Goal: Information Seeking & Learning: Learn about a topic

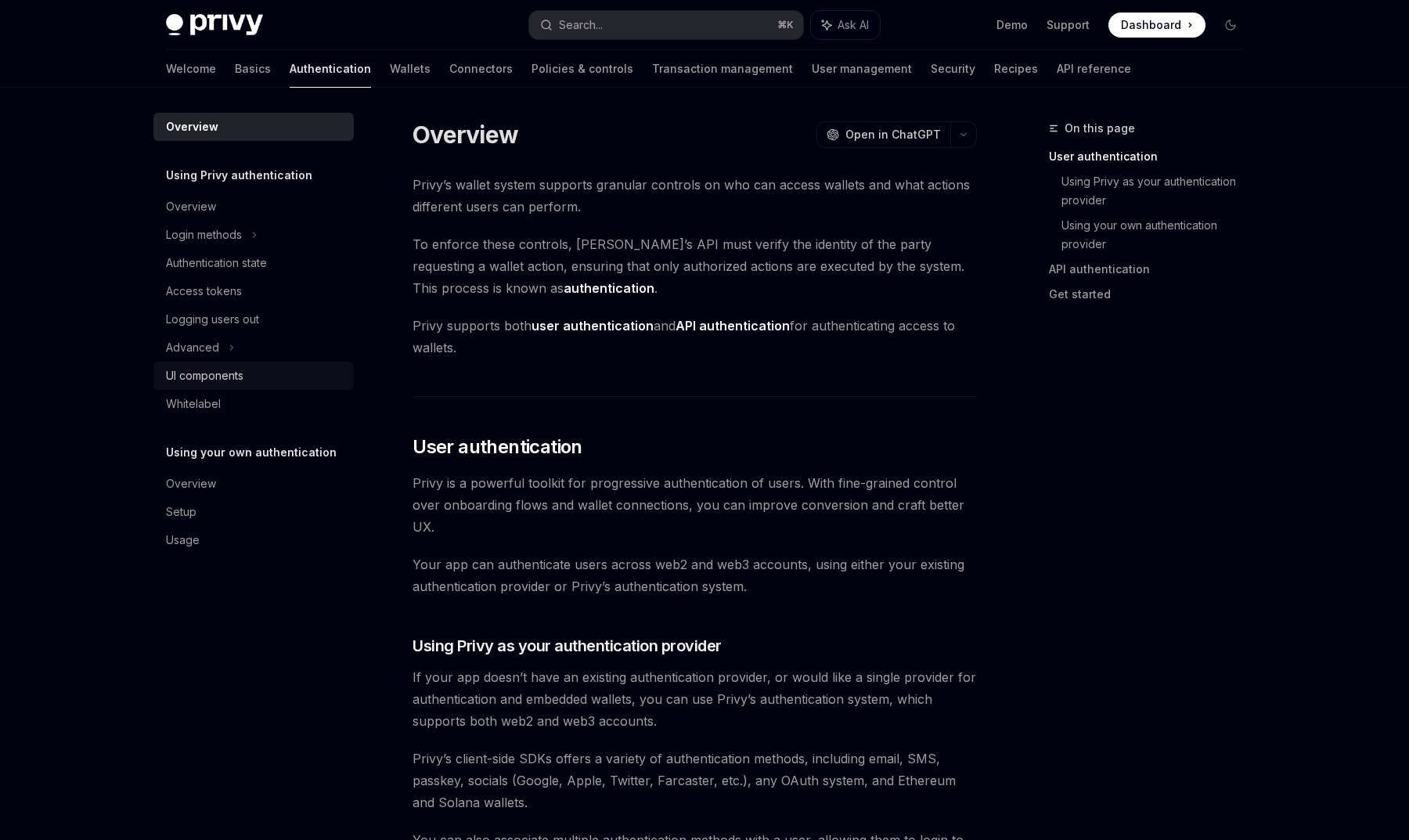
click at [203, 378] on div "UI components" at bounding box center [205, 376] width 77 height 19
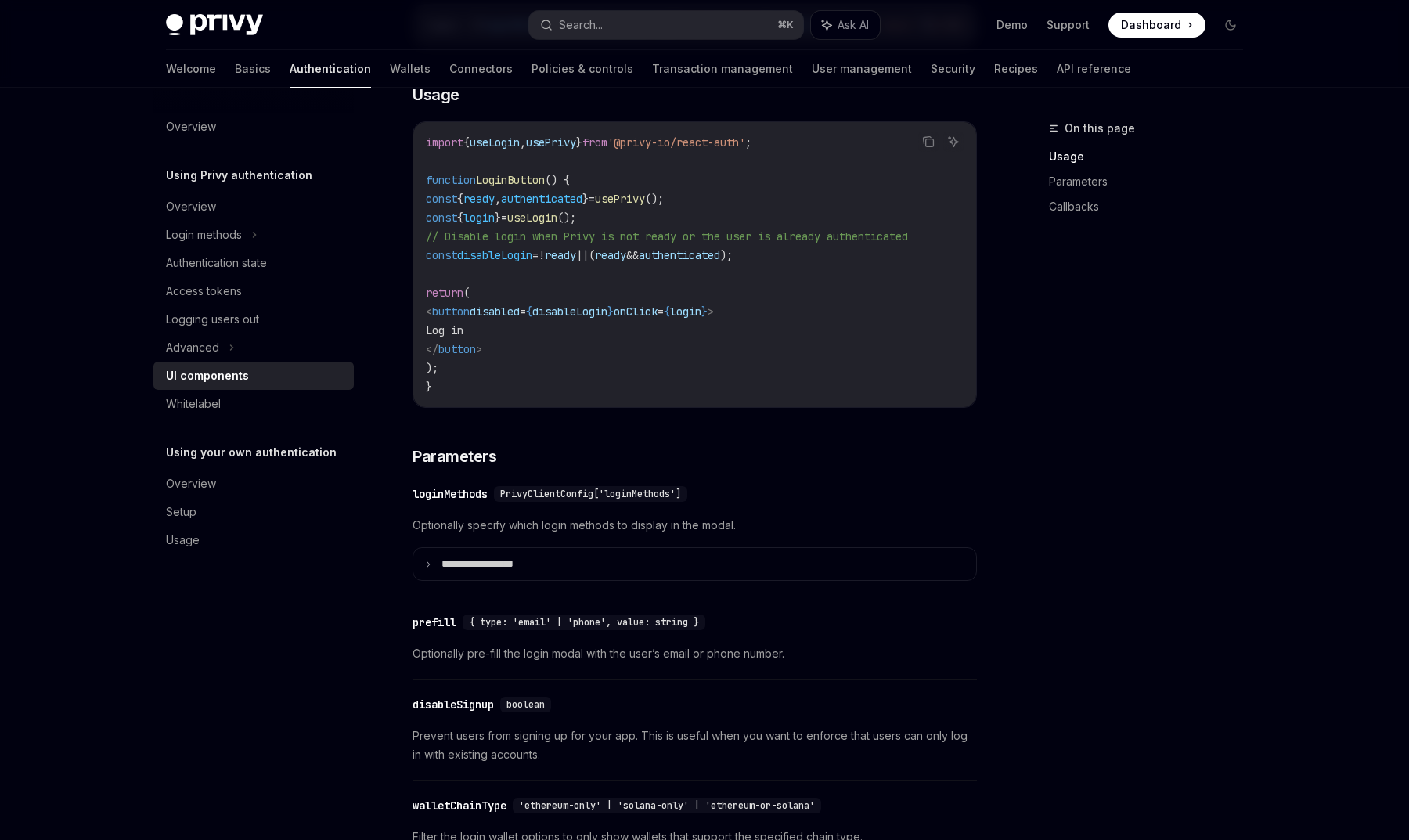
scroll to position [1085, 0]
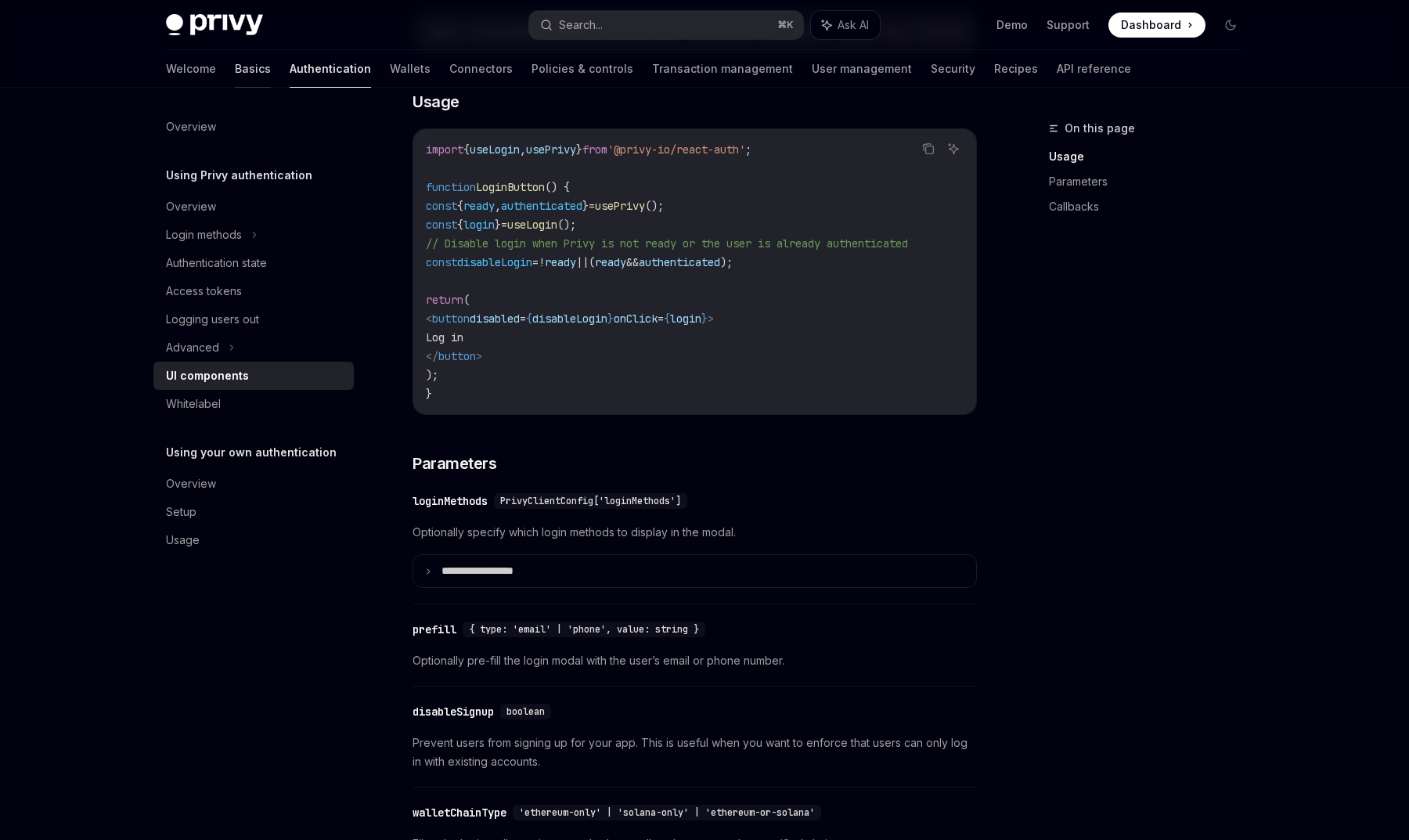
click at [235, 66] on link "Basics" at bounding box center [253, 69] width 36 height 38
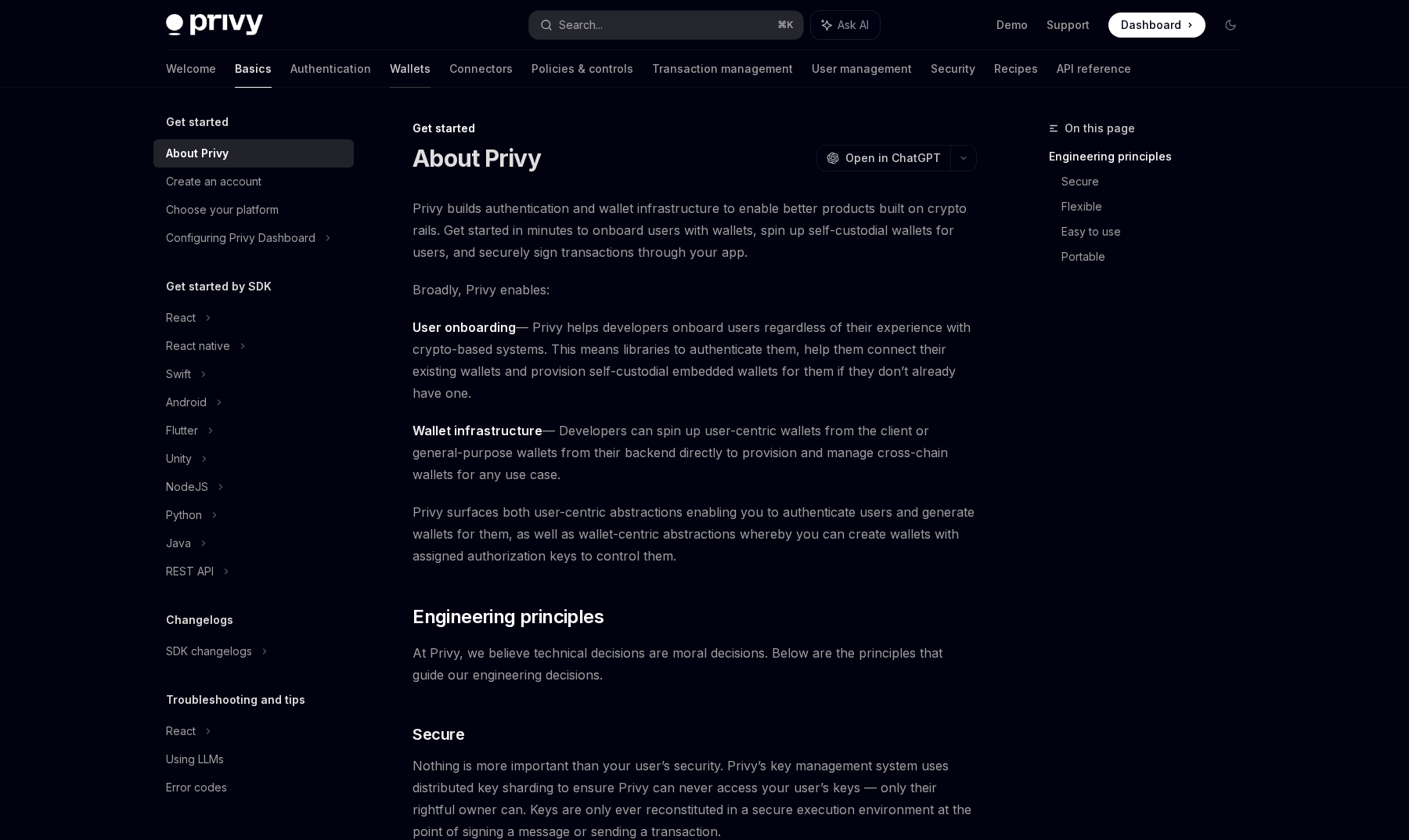
click at [390, 84] on link "Wallets" at bounding box center [409, 69] width 41 height 38
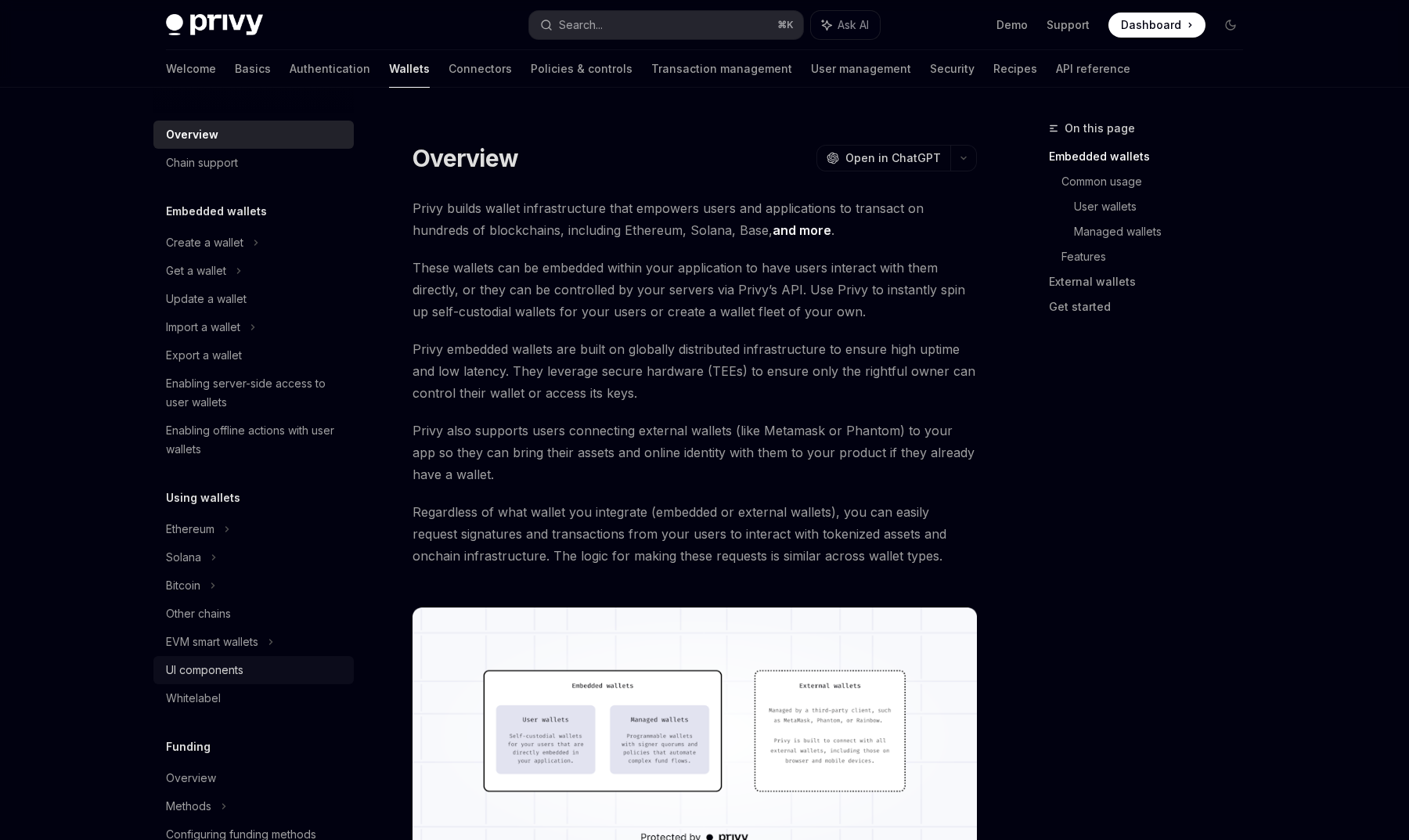
click at [242, 668] on div "UI components" at bounding box center [205, 669] width 77 height 19
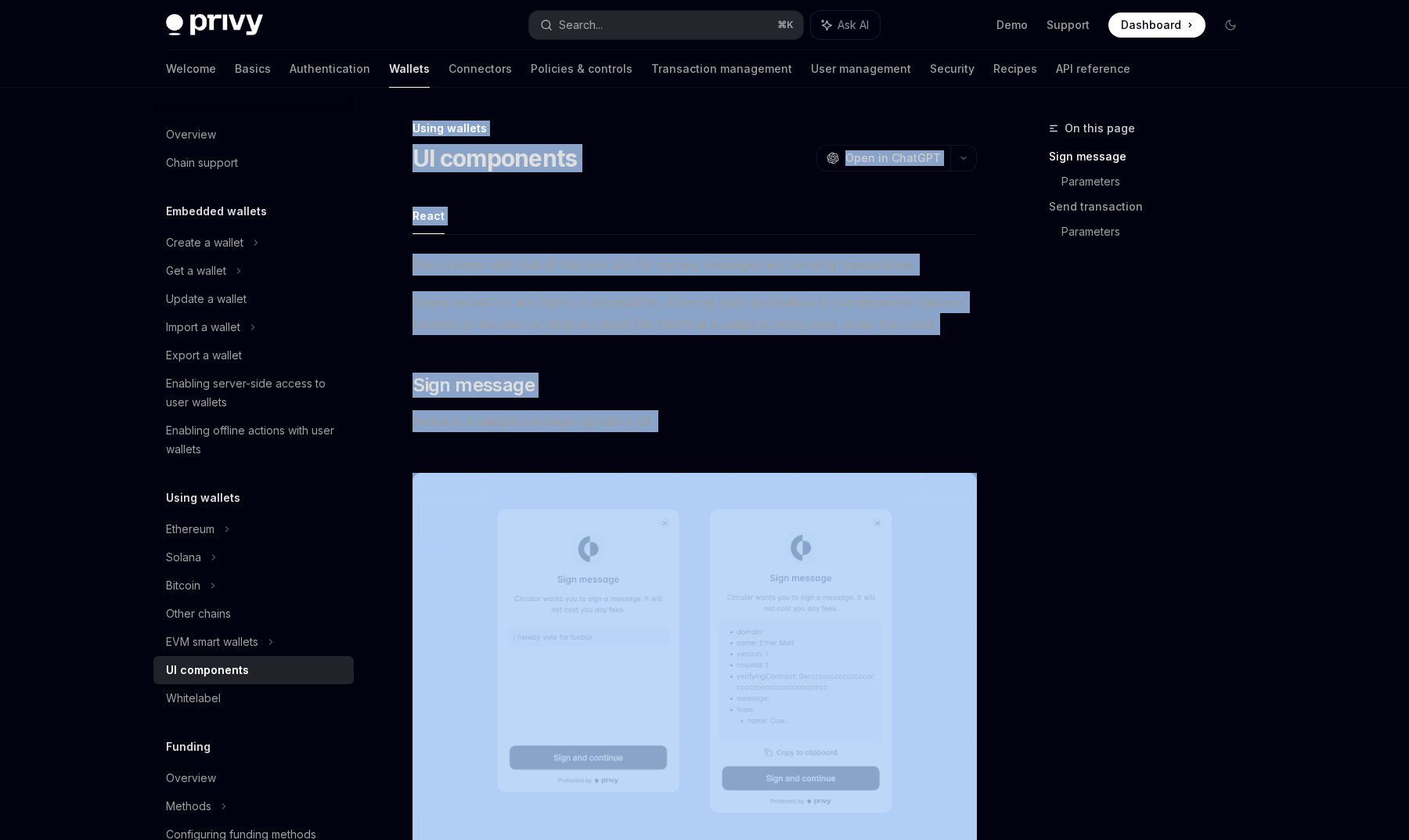
drag, startPoint x: 744, startPoint y: 577, endPoint x: 415, endPoint y: 128, distance: 556.6
copy div "Using wallets UI components OpenAI Open in ChatGPT OpenAI Open in ChatGPT React…"
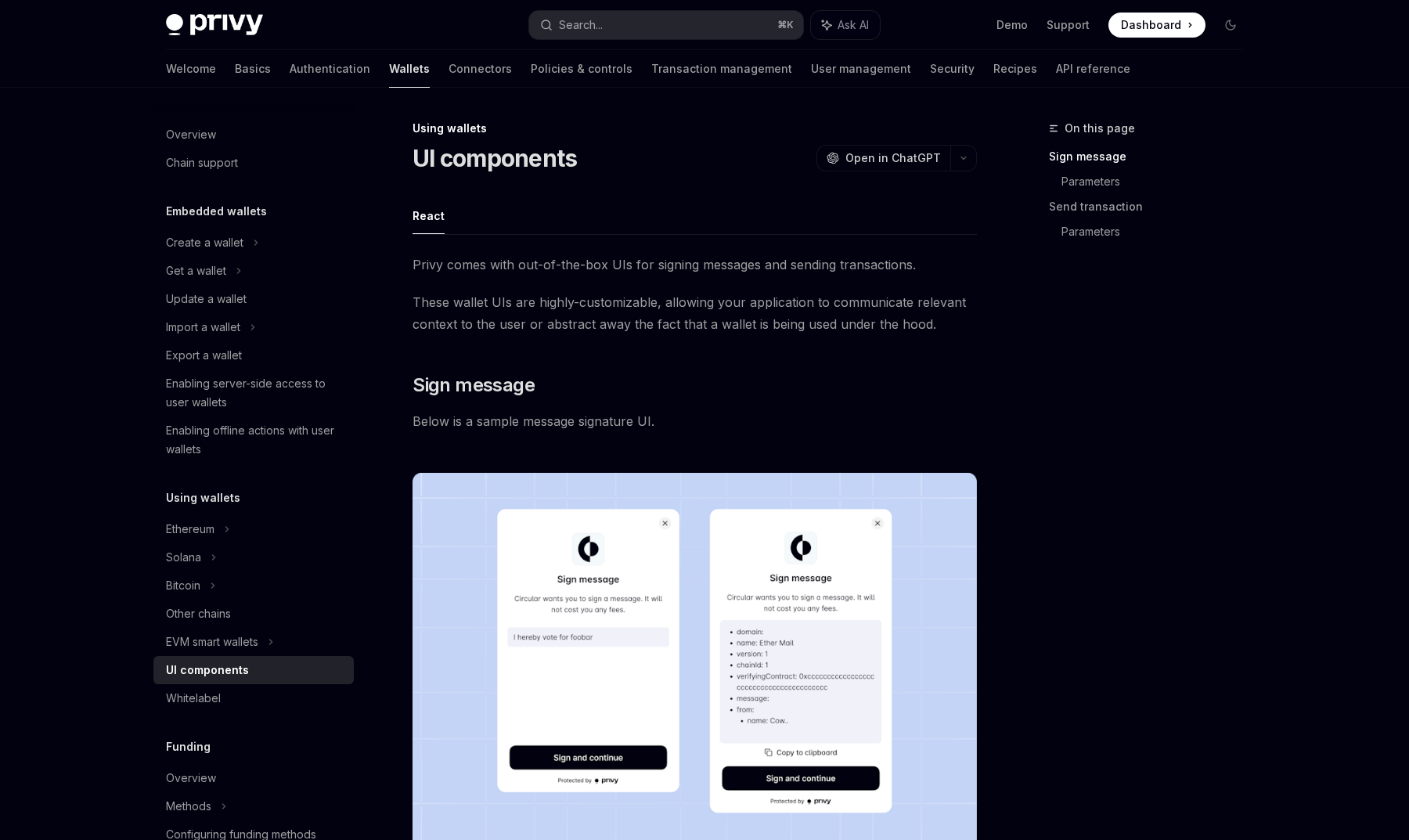
click at [1035, 331] on div "On this page Sign message Parameters Send transaction Parameters" at bounding box center [1136, 478] width 238 height 720
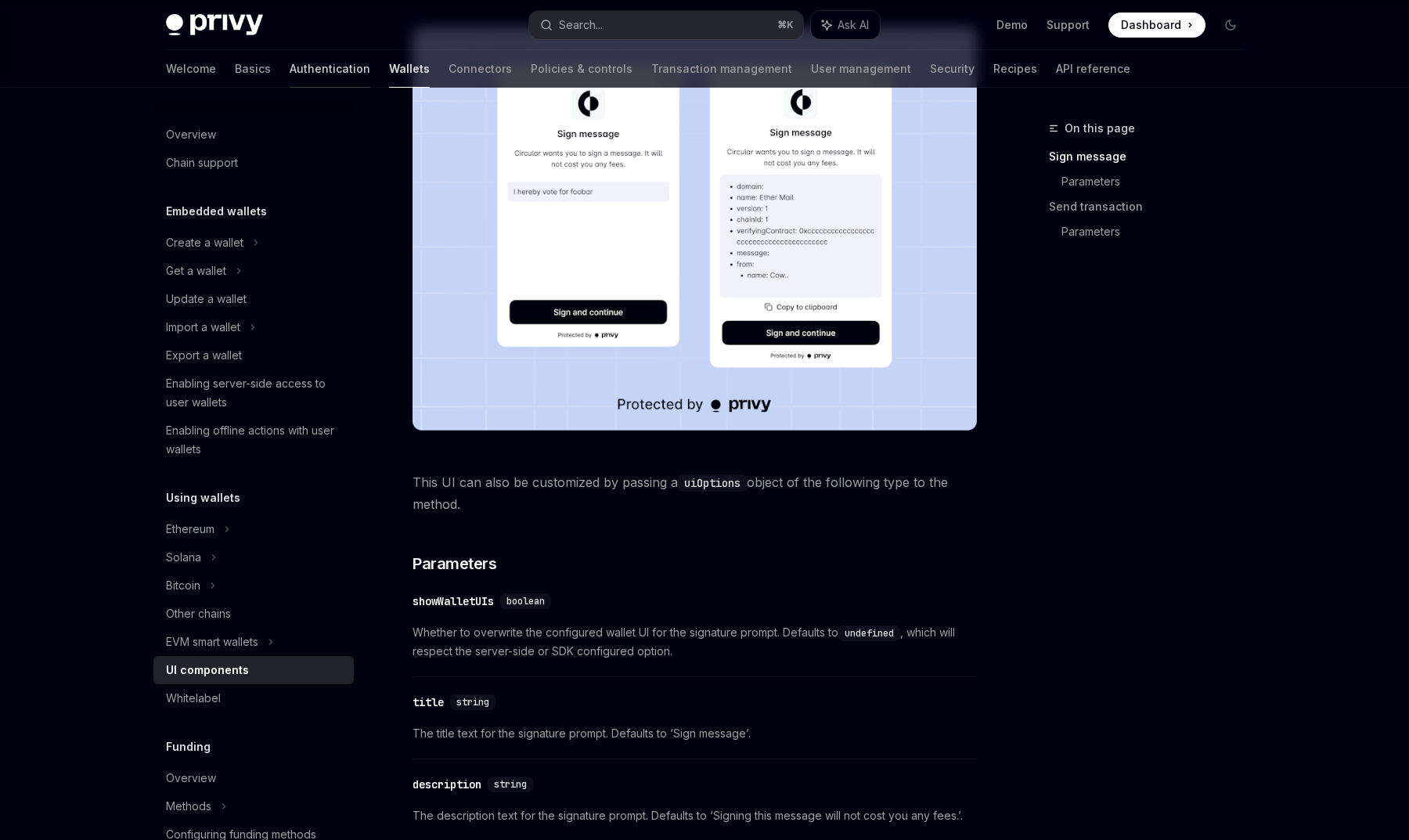
click at [290, 73] on link "Authentication" at bounding box center [330, 69] width 81 height 38
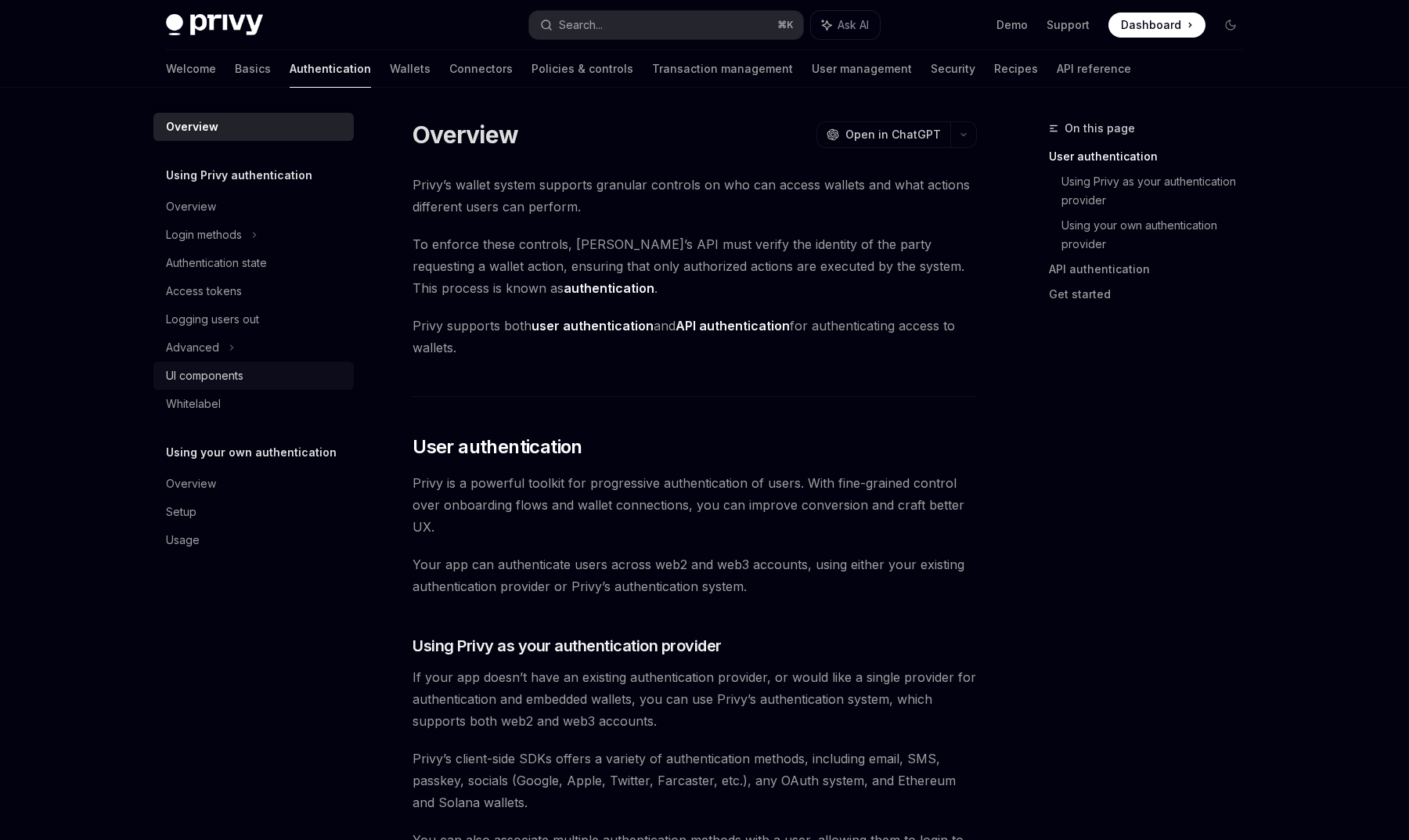
click at [217, 370] on div "UI components" at bounding box center [205, 376] width 77 height 19
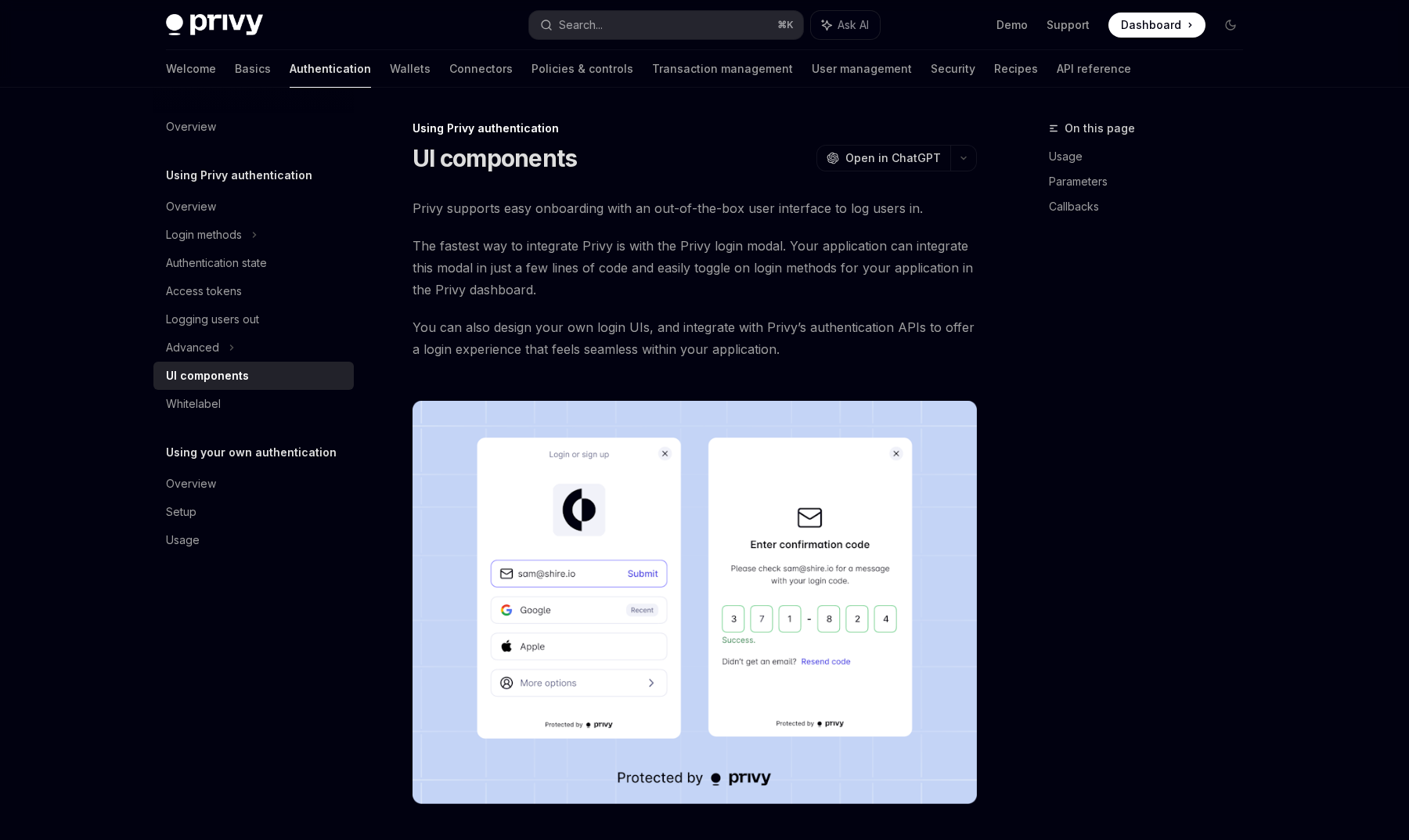
type textarea "*"
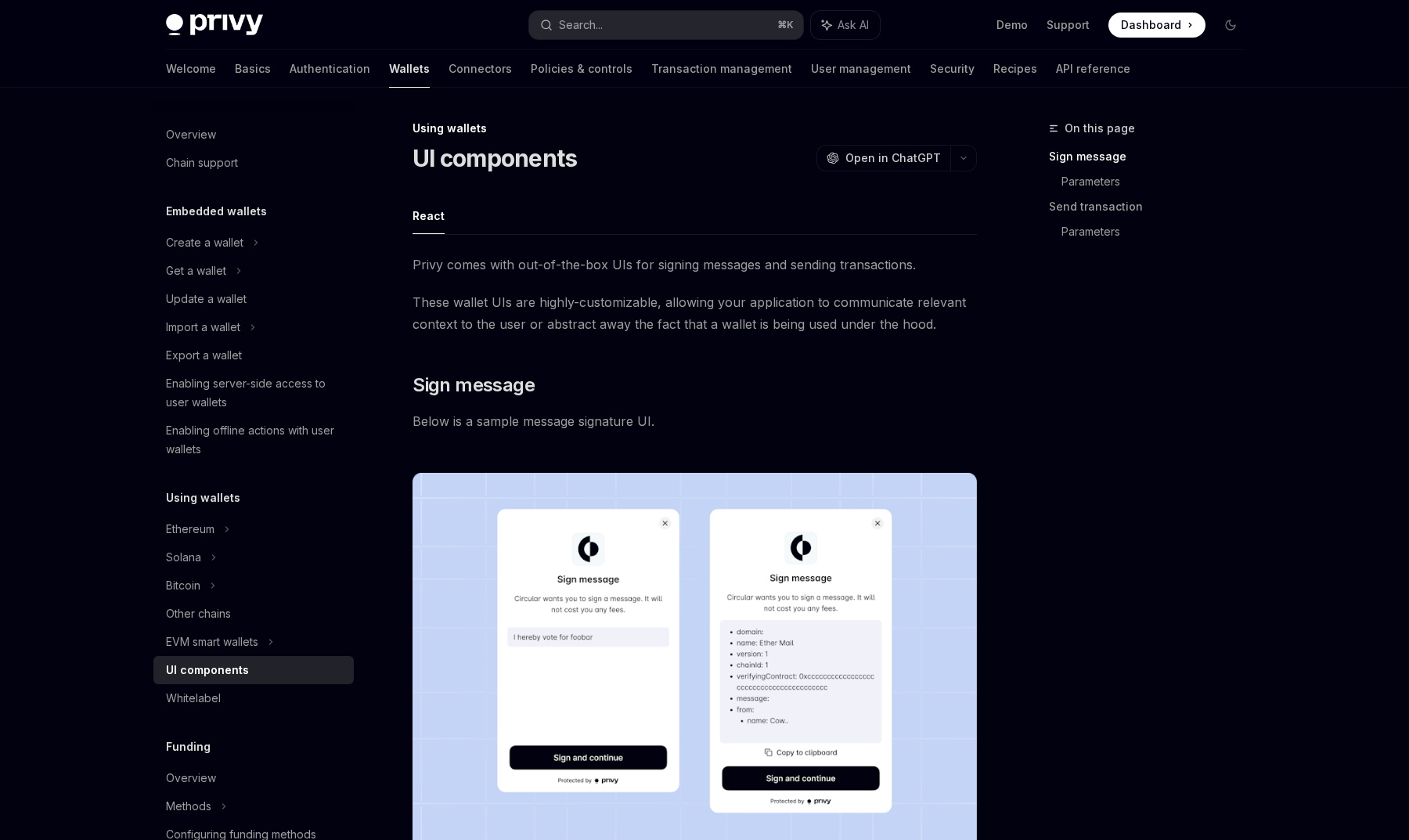
scroll to position [445, 0]
